Goal: Task Accomplishment & Management: Manage account settings

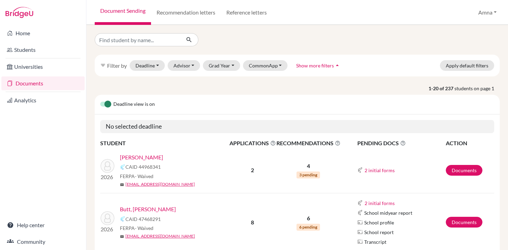
scroll to position [82, 0]
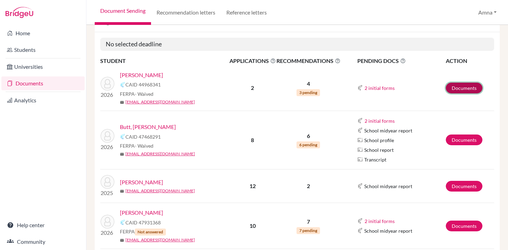
click at [460, 89] on link "Documents" at bounding box center [464, 88] width 37 height 11
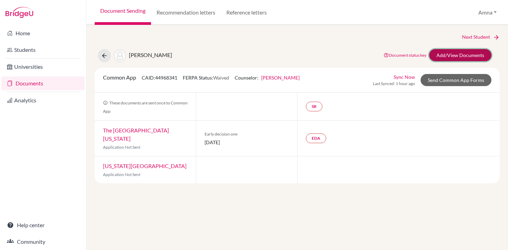
click at [463, 55] on link "Add/View Documents" at bounding box center [460, 55] width 62 height 12
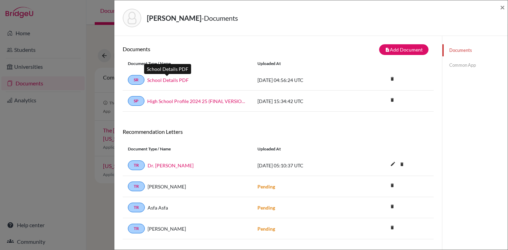
click at [172, 82] on link "School Details PDF" at bounding box center [167, 79] width 41 height 7
click at [183, 101] on link "High School Profile 2024 25 (FINAL VERSION).school_wide" at bounding box center [197, 100] width 100 height 7
click at [502, 9] on span "×" at bounding box center [502, 7] width 5 height 10
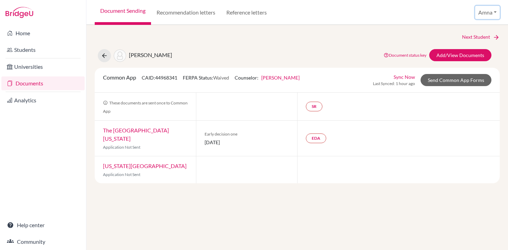
click at [486, 13] on button "Amna" at bounding box center [487, 12] width 25 height 13
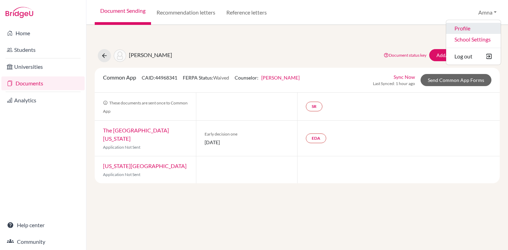
click at [460, 29] on link "Profile" at bounding box center [473, 28] width 55 height 11
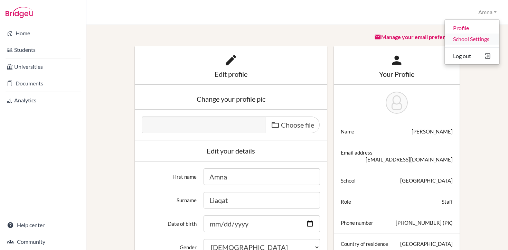
click at [471, 39] on link "School Settings" at bounding box center [472, 39] width 55 height 11
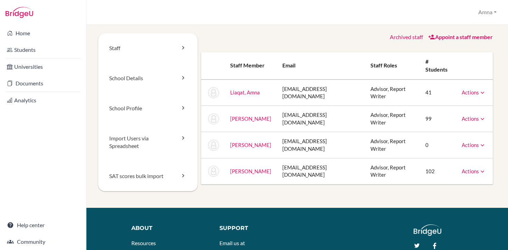
click at [481, 89] on icon at bounding box center [482, 92] width 7 height 7
click at [167, 74] on link "School Details" at bounding box center [148, 78] width 100 height 30
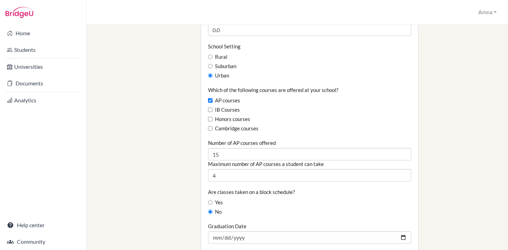
scroll to position [407, 0]
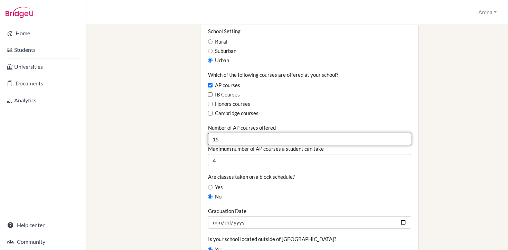
click at [241, 133] on input "15" at bounding box center [309, 139] width 203 height 12
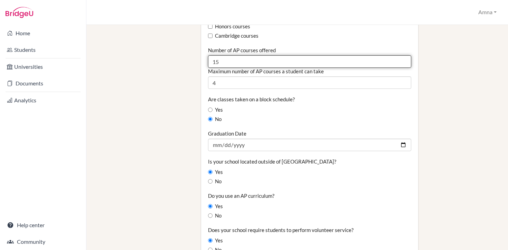
scroll to position [498, 0]
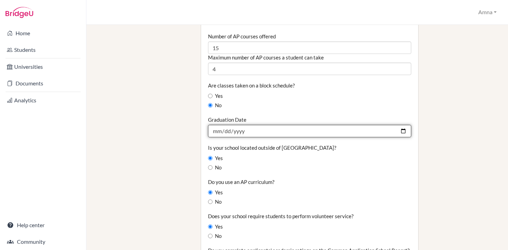
click at [219, 125] on input "2026-05-23" at bounding box center [309, 131] width 203 height 12
type input "[DATE]"
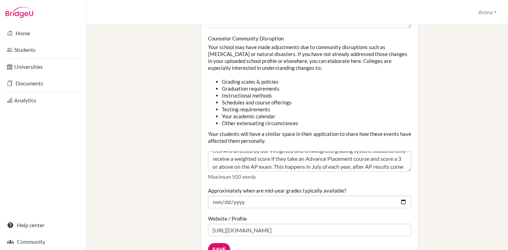
scroll to position [71, 0]
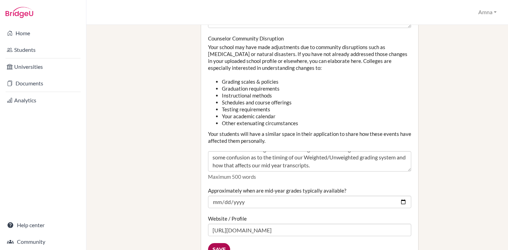
click at [223, 243] on input "Save" at bounding box center [219, 249] width 22 height 13
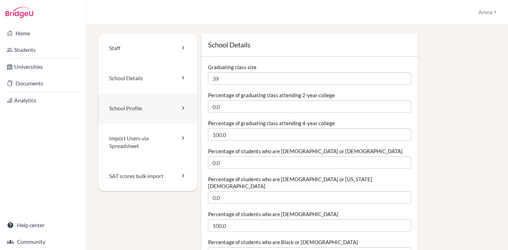
click at [156, 104] on link "School Profile" at bounding box center [148, 108] width 100 height 30
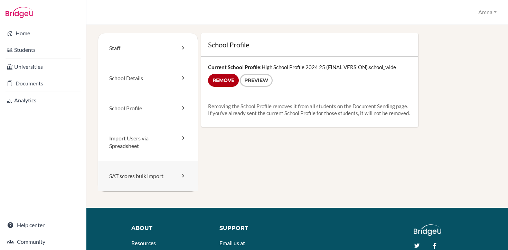
click at [143, 178] on link "SAT scores bulk import" at bounding box center [148, 176] width 100 height 30
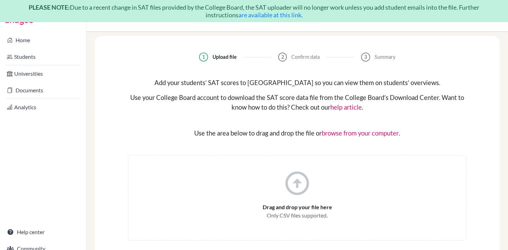
scroll to position [22, 0]
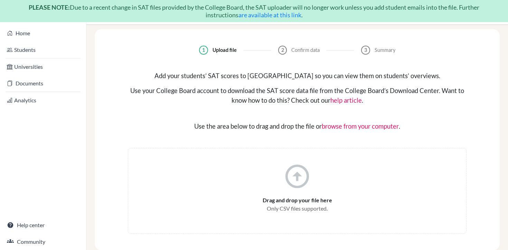
click at [288, 14] on link "are available at this link" at bounding box center [269, 15] width 63 height 8
